Goal: Information Seeking & Learning: Learn about a topic

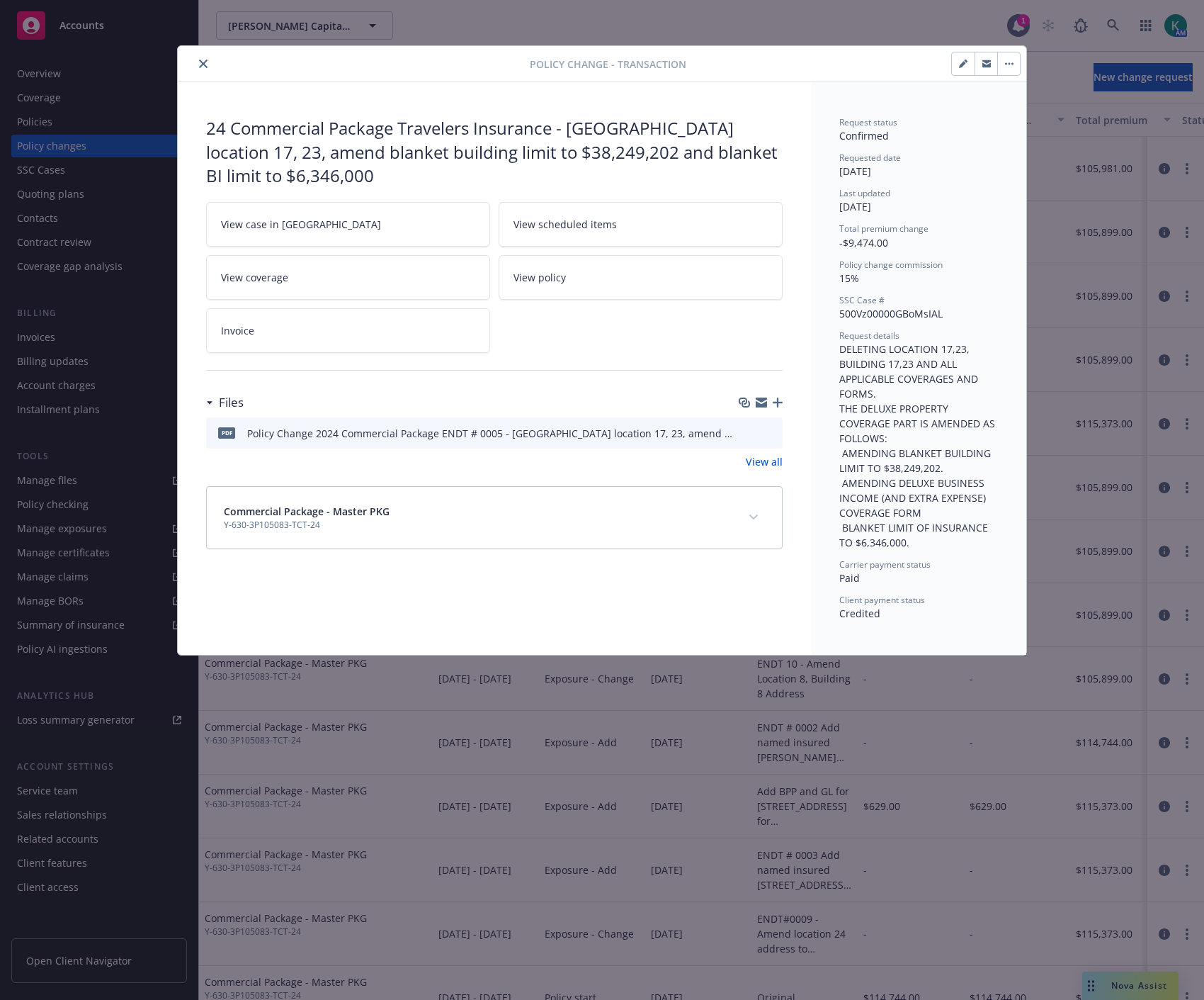
scroll to position [41, 0]
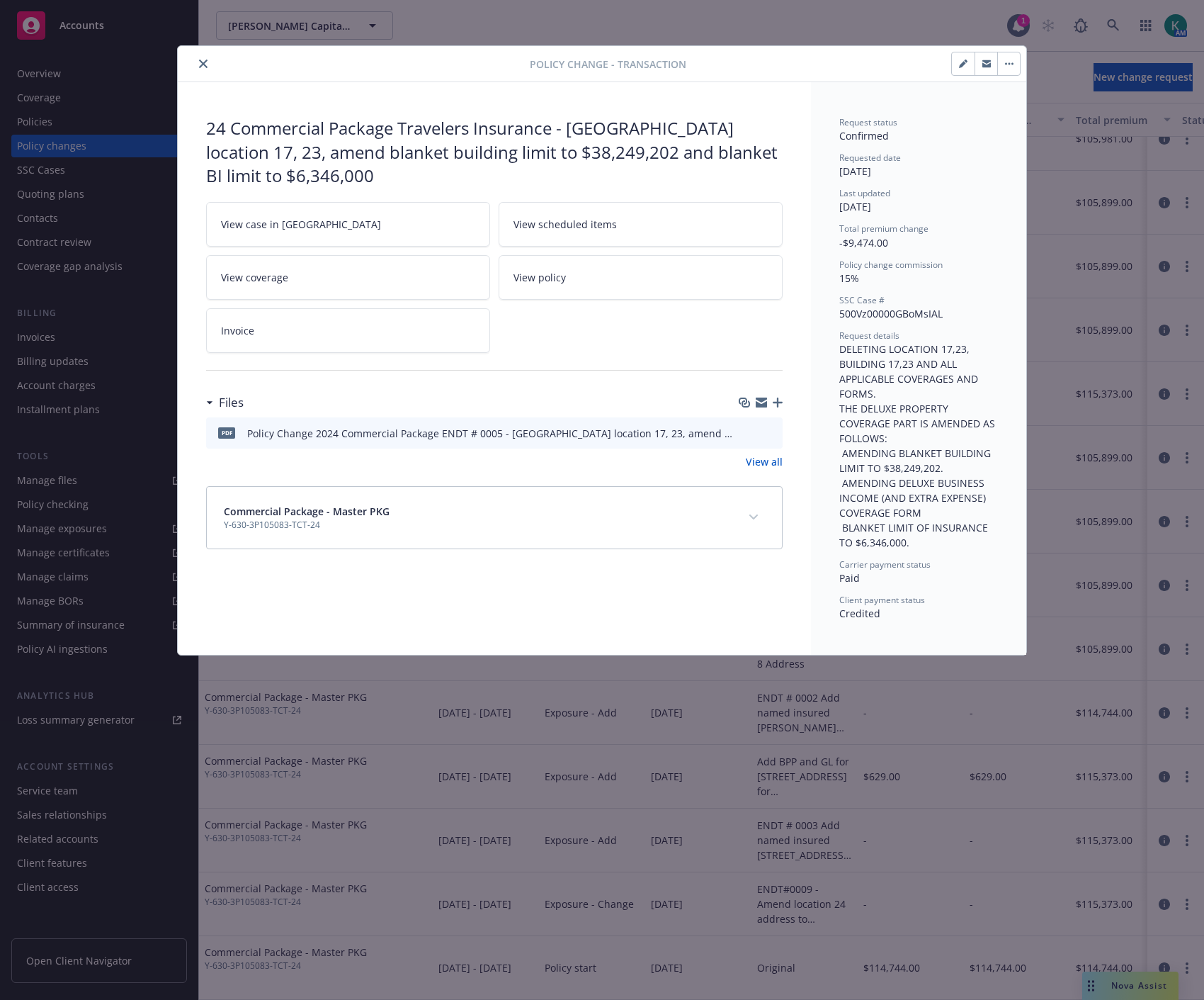
click at [202, 66] on icon "close" at bounding box center [203, 64] width 8 height 8
click at [1111, 17] on link at bounding box center [1114, 26] width 28 height 28
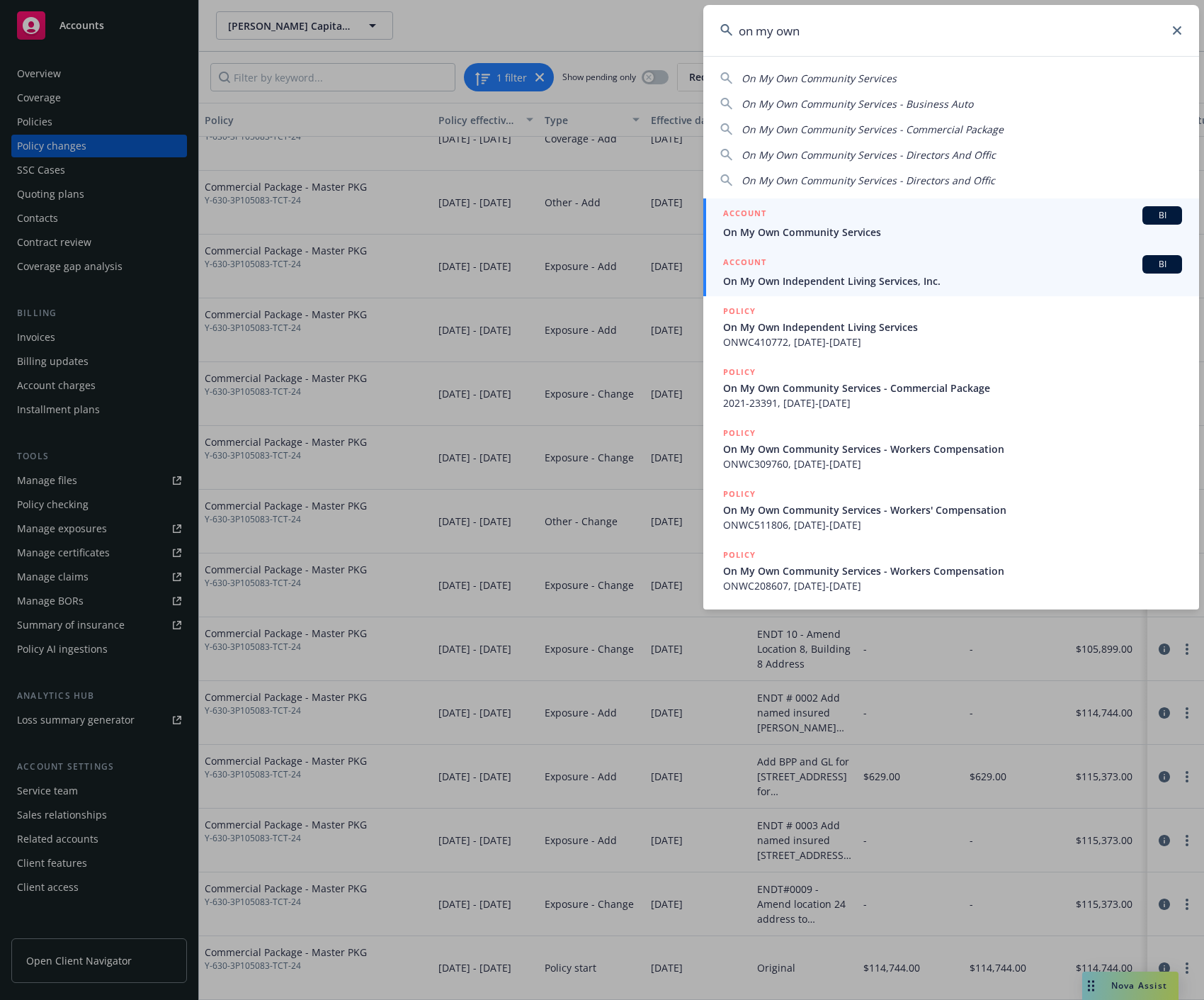
type input "on my own"
click at [967, 268] on div "ACCOUNT BI" at bounding box center [953, 264] width 459 height 18
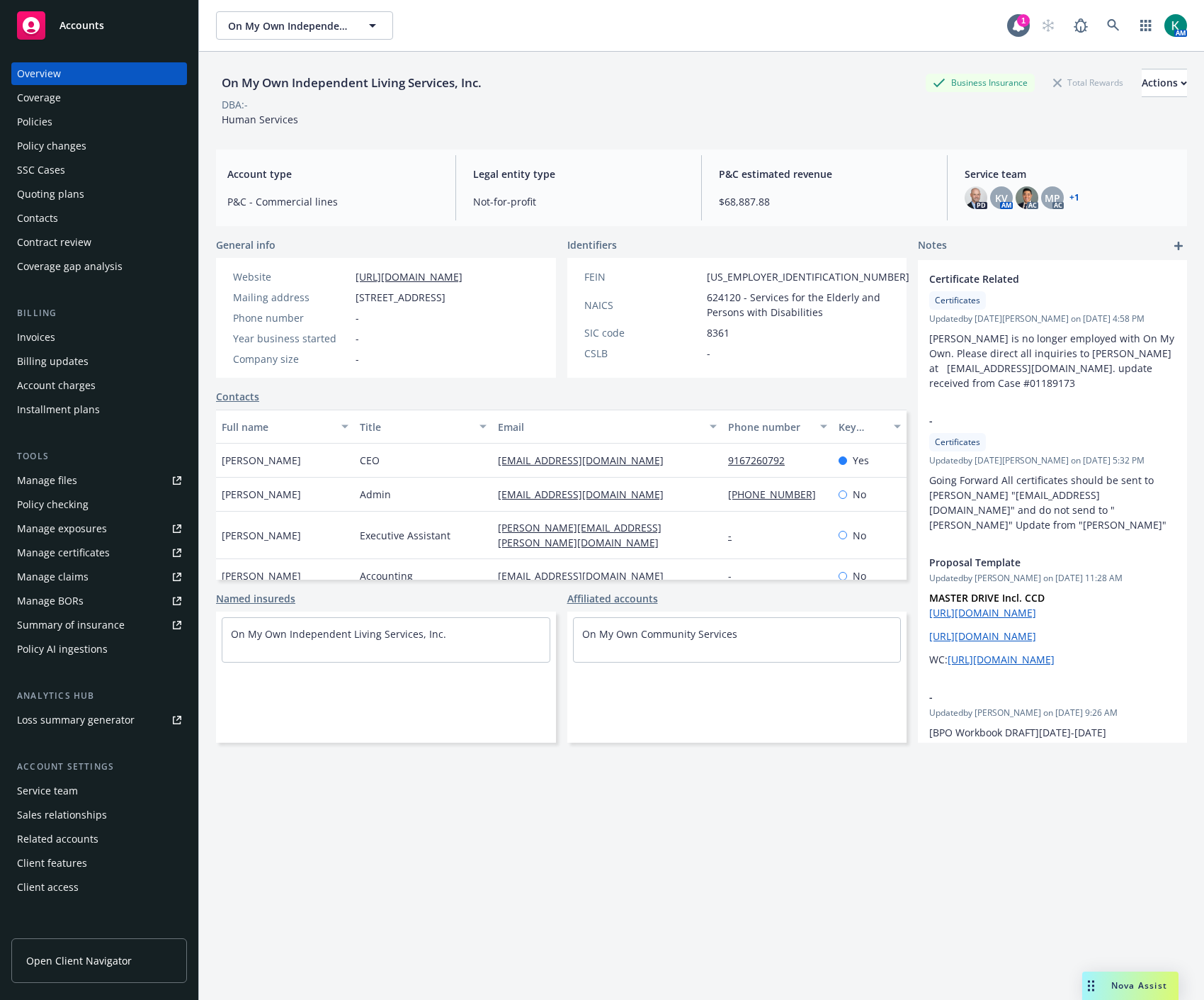
click at [52, 491] on div "Manage files" at bounding box center [46, 480] width 61 height 22
click at [1103, 32] on link at bounding box center [1114, 26] width 28 height 28
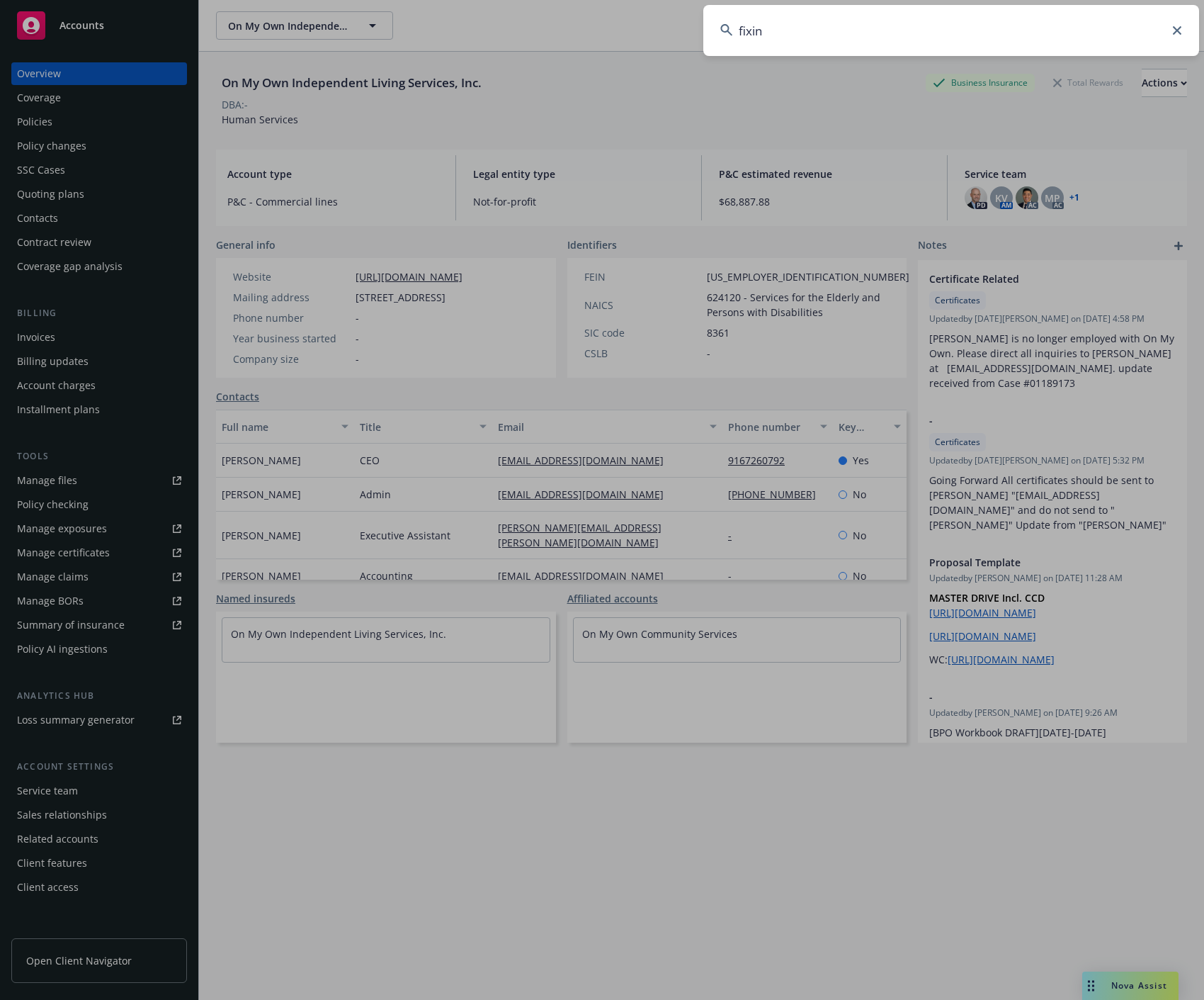
type input "fixins"
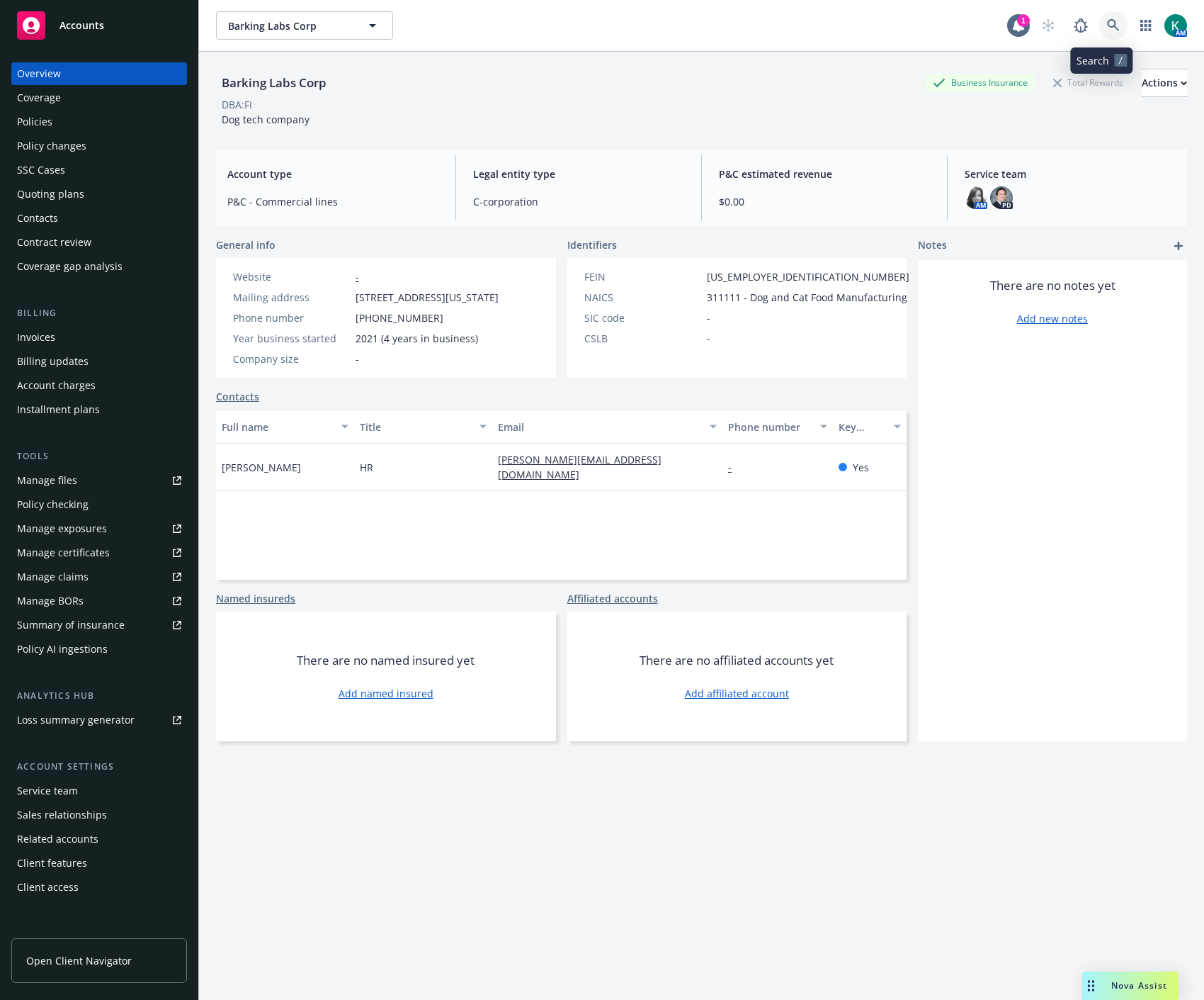
click at [1107, 19] on icon at bounding box center [1113, 25] width 12 height 12
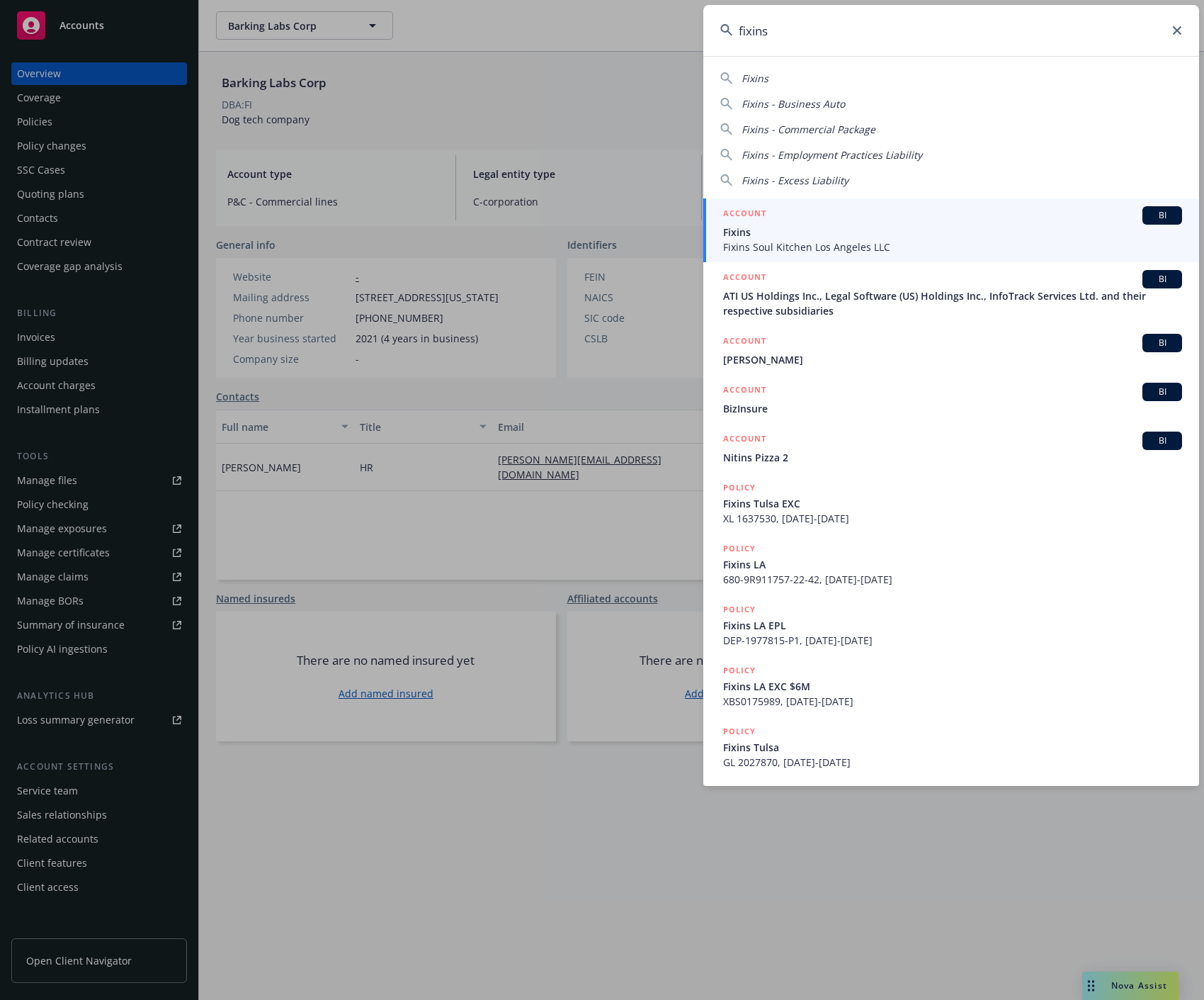
type input "fixins"
click at [981, 220] on div "ACCOUNT BI" at bounding box center [953, 215] width 459 height 18
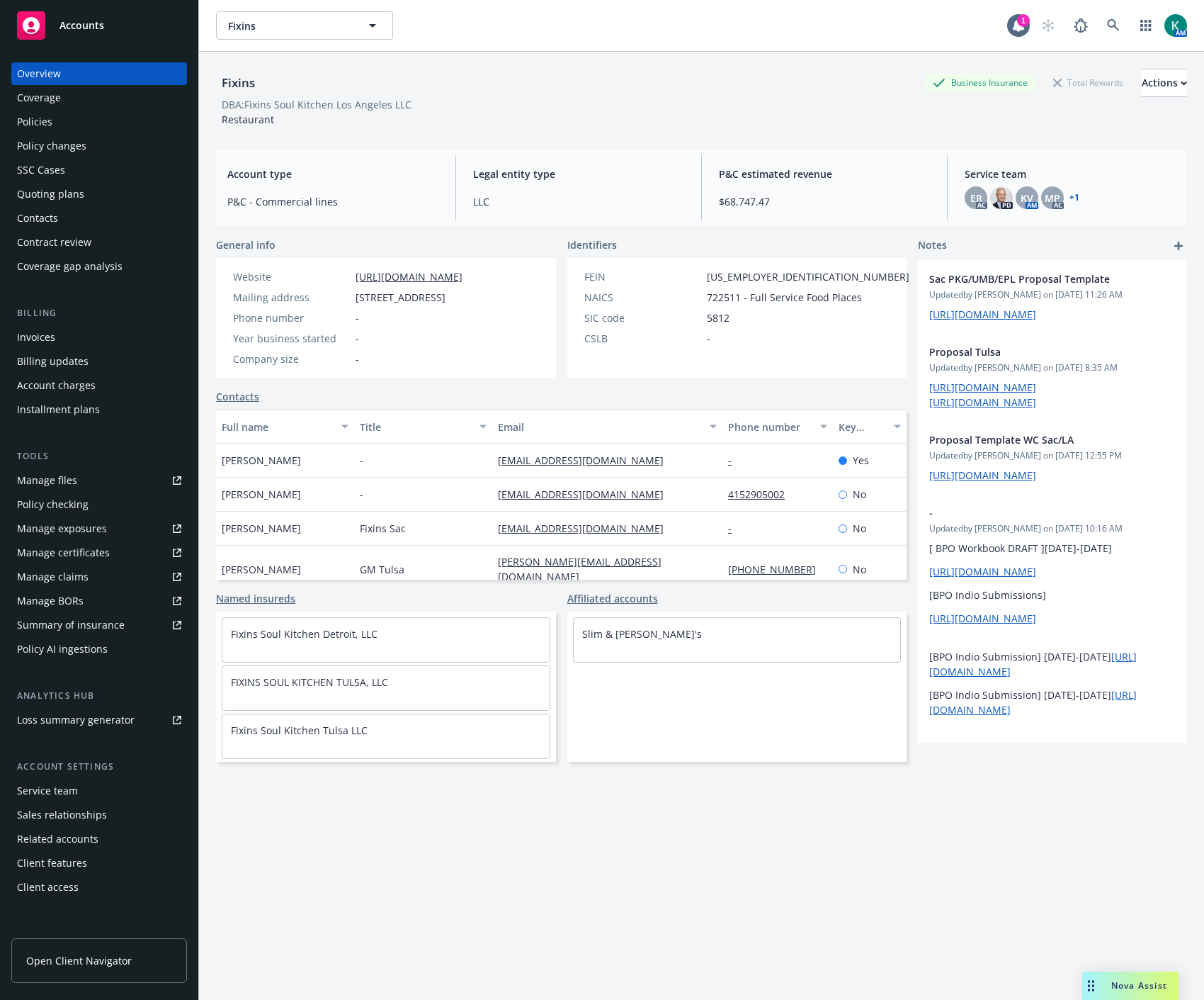
click at [85, 119] on div "Policies" at bounding box center [99, 121] width 164 height 22
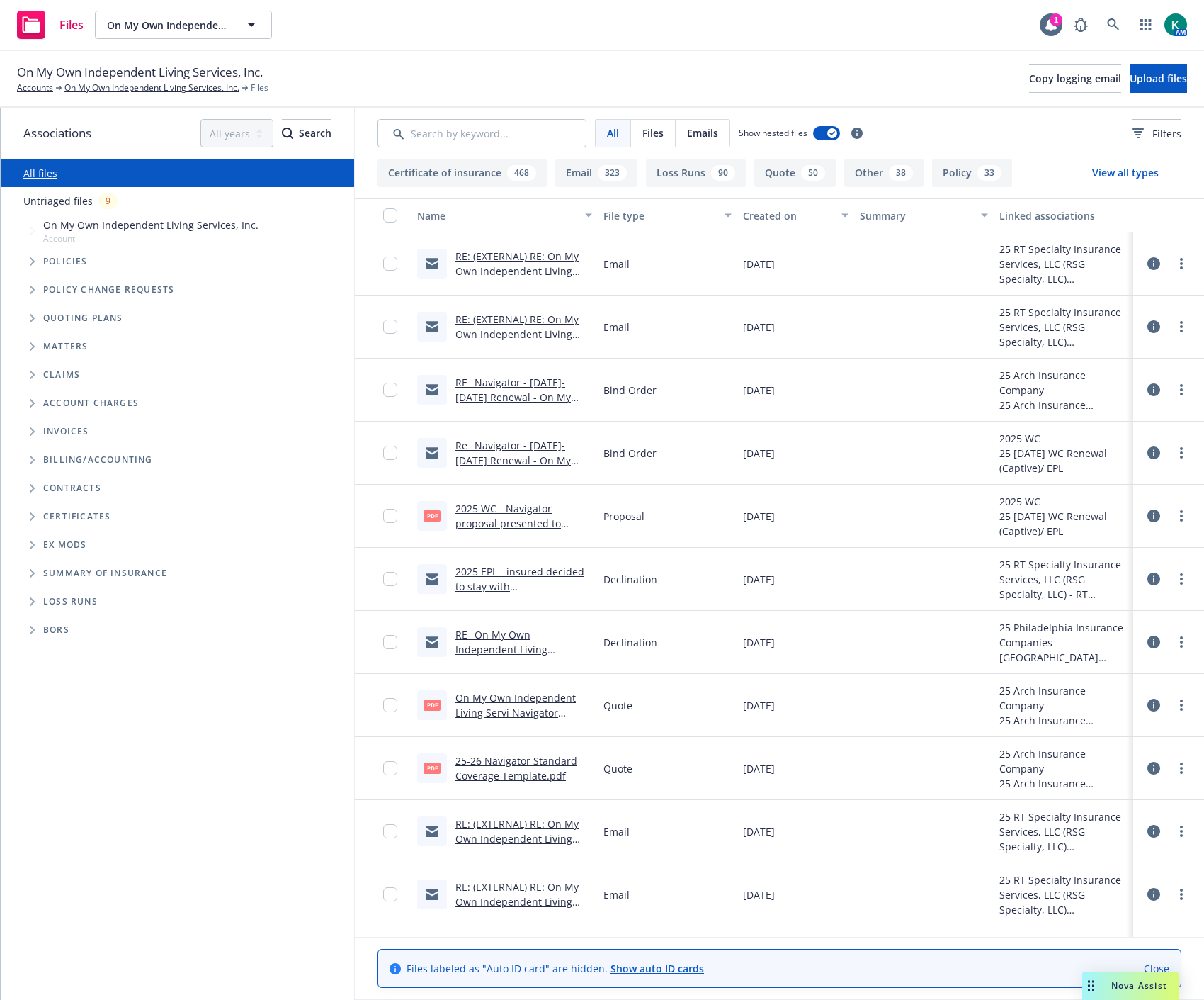
click at [517, 701] on link "On My Own Independent Living Servi Navigator Casualty, Ltd. Renewal Books 2025-…" at bounding box center [515, 720] width 120 height 58
click at [1119, 19] on link at bounding box center [1114, 25] width 28 height 28
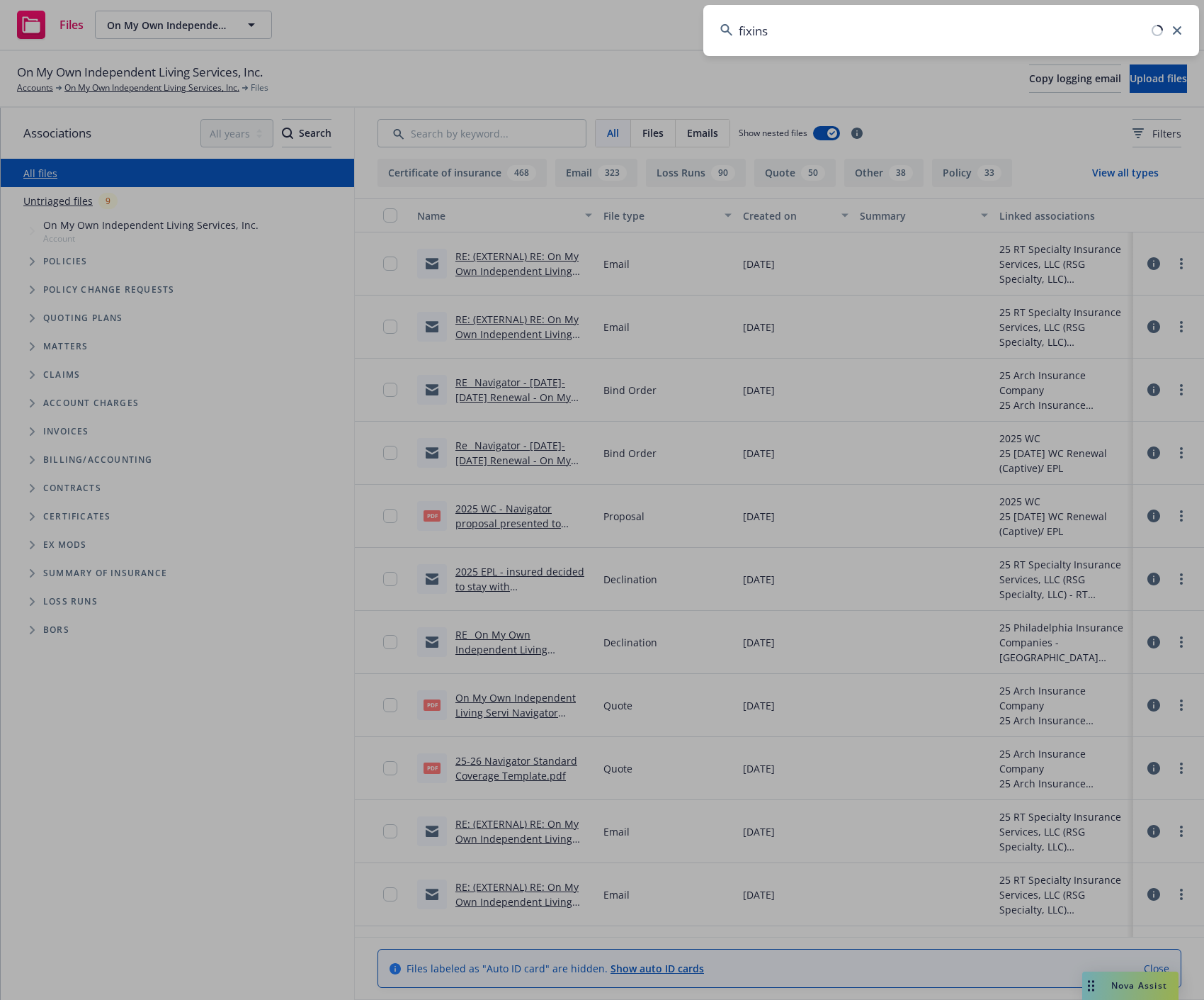
type input "fixins"
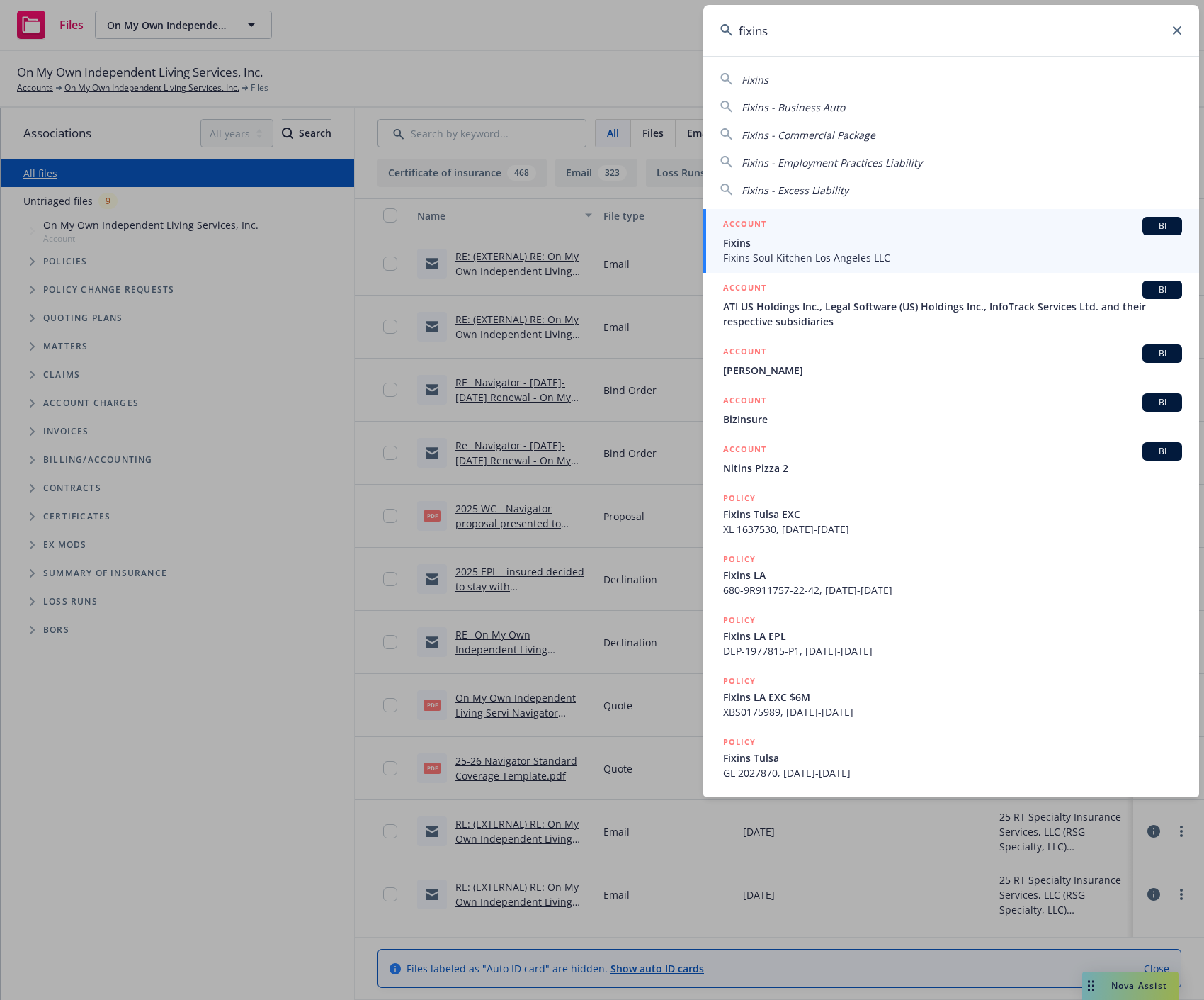
click at [913, 239] on span "Fixins" at bounding box center [953, 242] width 459 height 15
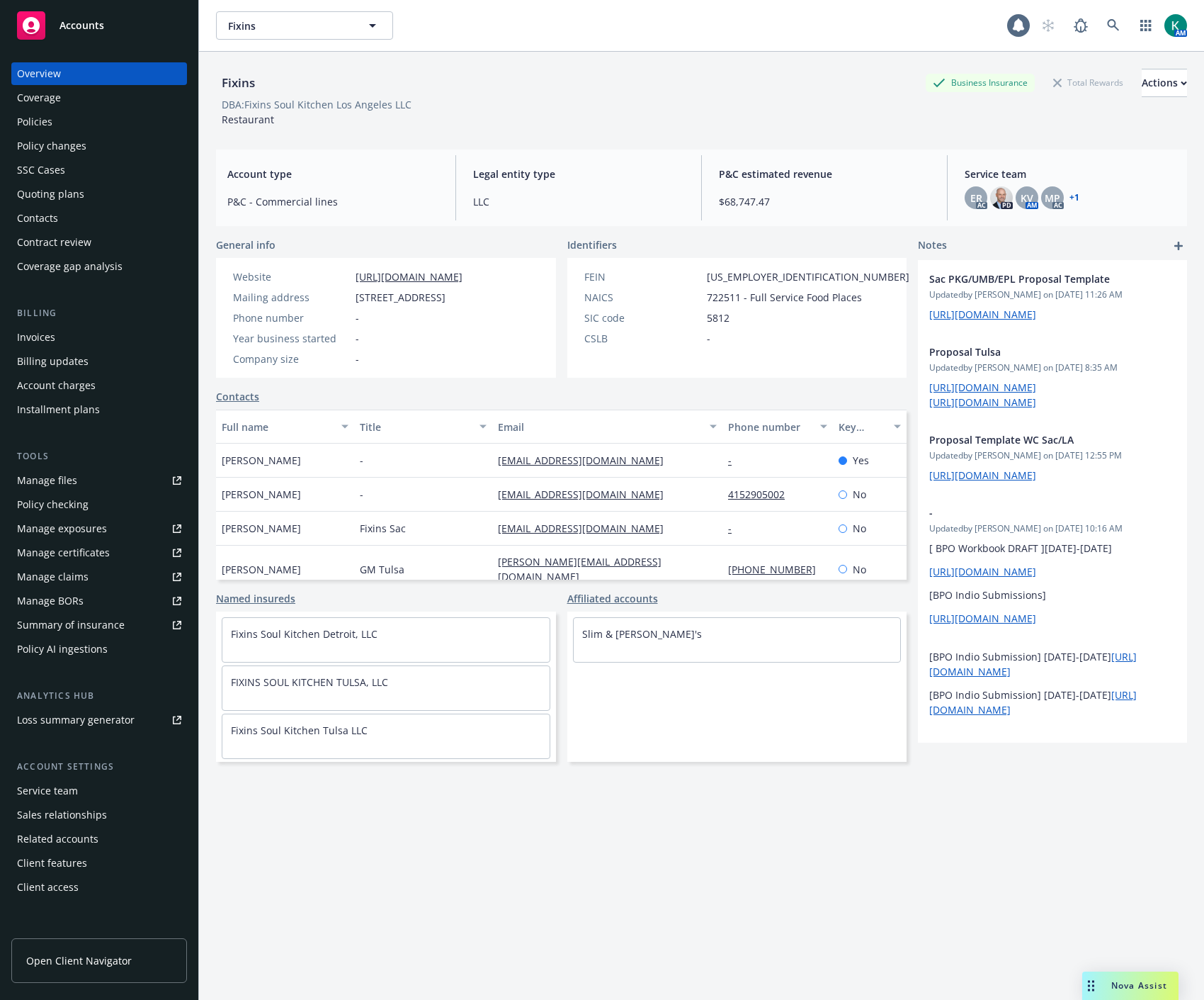
click at [59, 133] on div "Policies" at bounding box center [99, 121] width 164 height 22
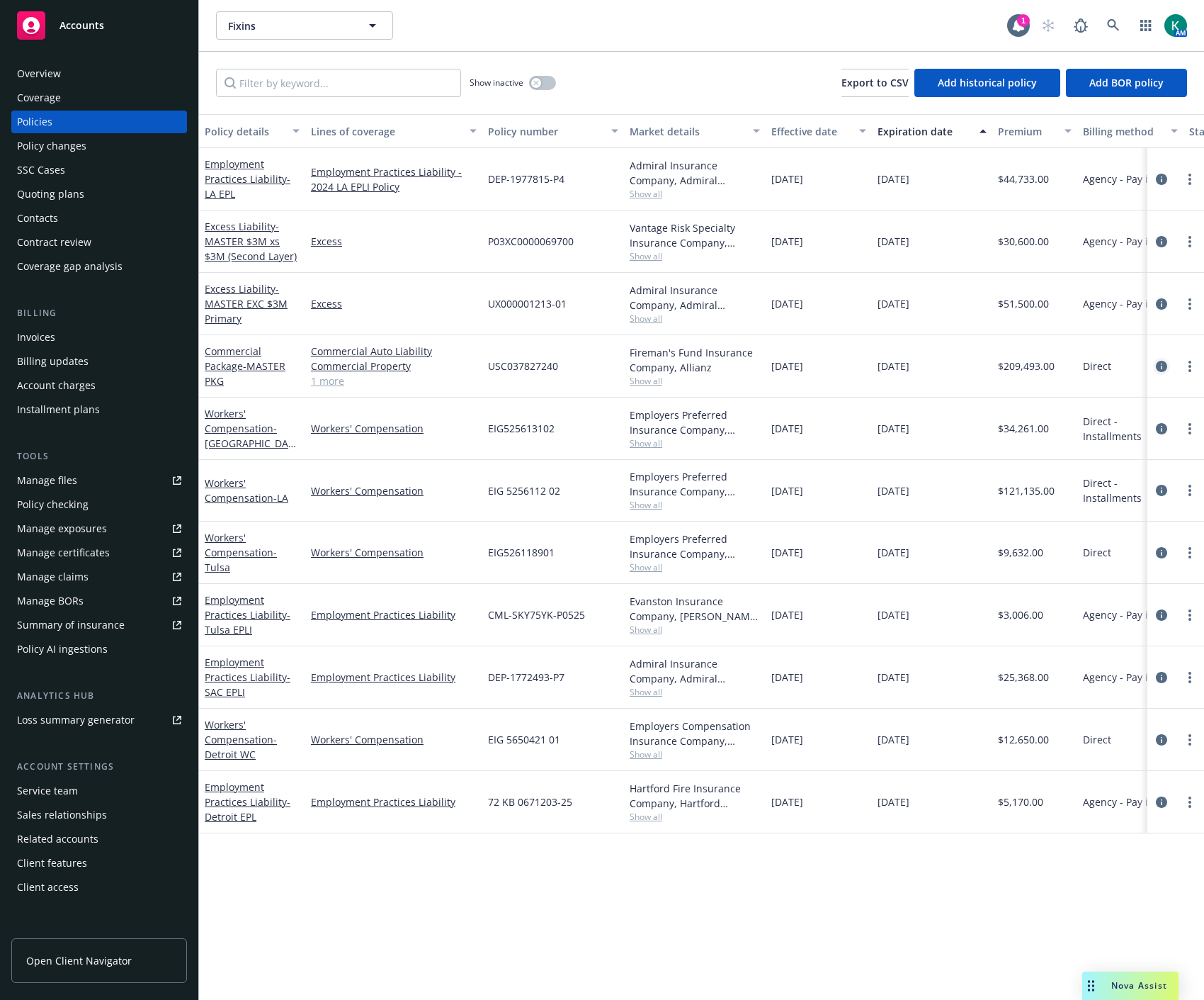
click at [1165, 370] on icon "circleInformation" at bounding box center [1162, 367] width 12 height 12
